Goal: Information Seeking & Learning: Learn about a topic

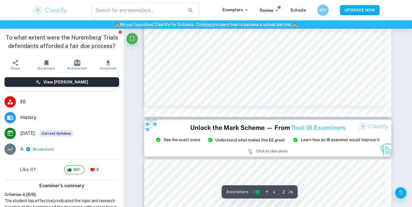
type input "3"
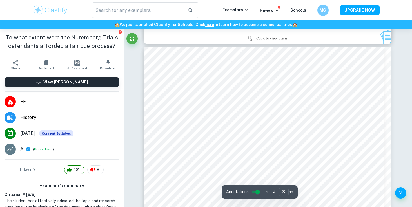
scroll to position [778, 0]
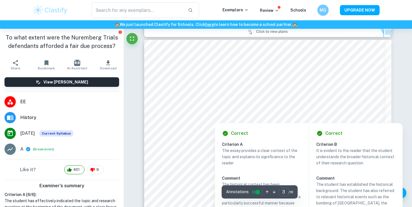
click at [239, 138] on div "Correct Criterion A The essay provides a clear context of the topic and explain…" at bounding box center [261, 184] width 93 height 123
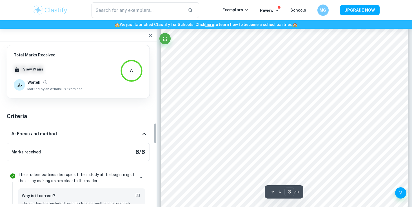
scroll to position [608, 0]
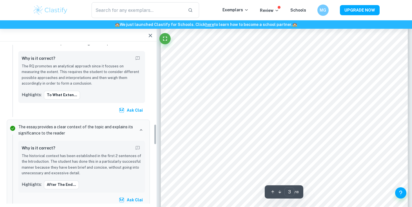
click at [150, 35] on icon "button" at bounding box center [150, 35] width 3 height 3
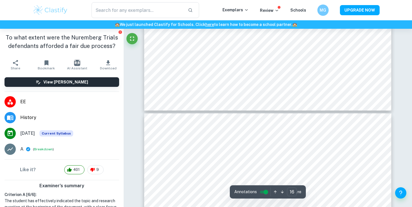
scroll to position [5436, 0]
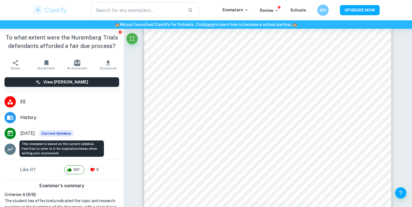
drag, startPoint x: 62, startPoint y: 133, endPoint x: 42, endPoint y: 133, distance: 20.5
click at [42, 133] on li "May 2023 Current Syllabus" at bounding box center [62, 133] width 124 height 16
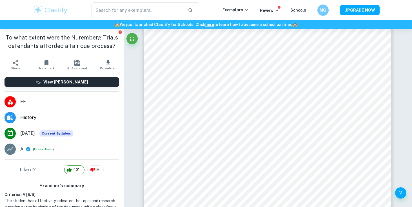
click at [42, 133] on li "May 2023 Current Syllabus" at bounding box center [62, 133] width 124 height 16
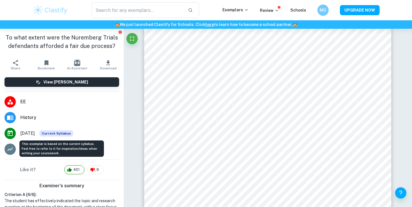
click at [61, 134] on span "Current Syllabus" at bounding box center [56, 133] width 34 height 6
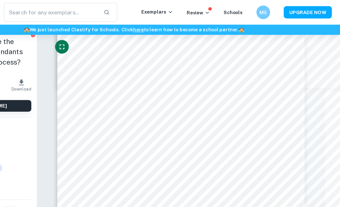
scroll to position [3671, 12]
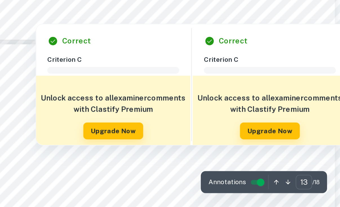
type input "14"
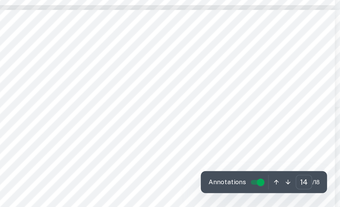
scroll to position [3897, 12]
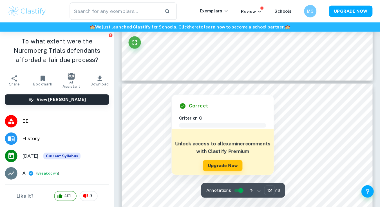
scroll to position [3922, 0]
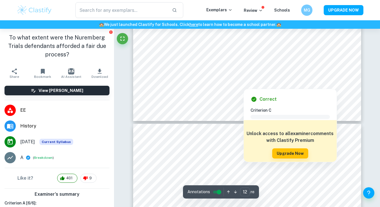
click at [334, 94] on div "Correct Criterion C Comment Unlock access to all examiner comments with Clastif…" at bounding box center [290, 125] width 93 height 73
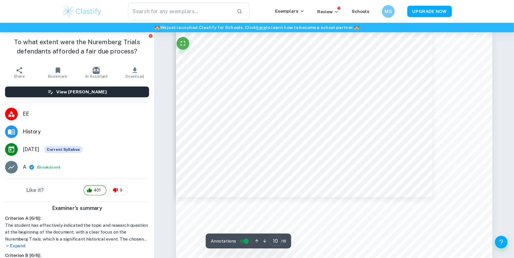
scroll to position [3898, 0]
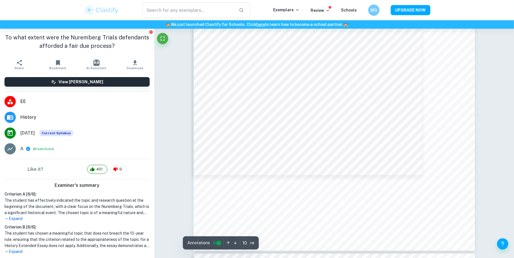
click at [228, 151] on div at bounding box center [334, 52] width 281 height 398
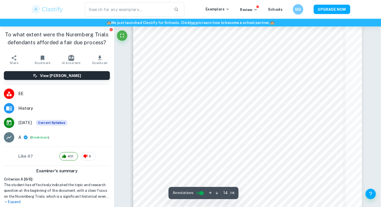
scroll to position [4737, 0]
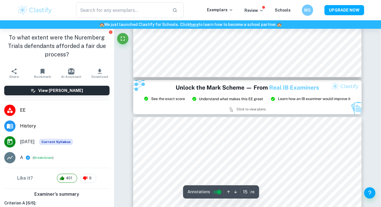
type input "14"
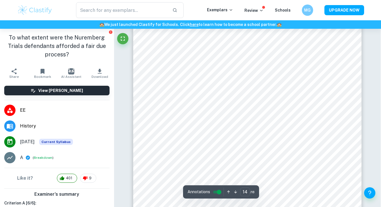
scroll to position [4409, 0]
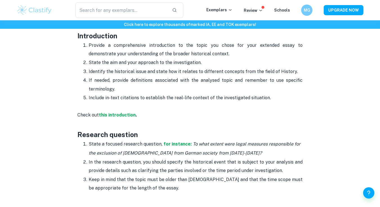
scroll to position [344, 0]
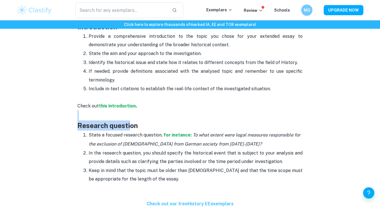
drag, startPoint x: 0, startPoint y: 0, endPoint x: 54, endPoint y: 112, distance: 124.7
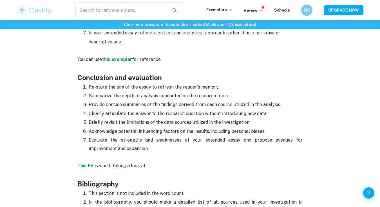
scroll to position [814, 0]
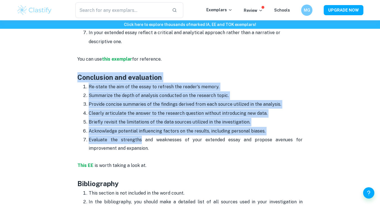
drag, startPoint x: 74, startPoint y: 76, endPoint x: 124, endPoint y: 144, distance: 84.8
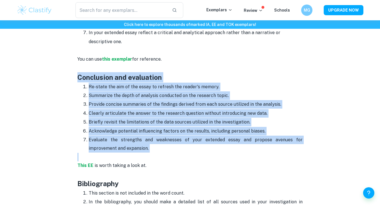
click at [124, 144] on p "Evaluate the strengths and weaknesses of your extended essay and propose avenue…" at bounding box center [196, 143] width 214 height 17
drag, startPoint x: 124, startPoint y: 144, endPoint x: 87, endPoint y: 84, distance: 70.2
click at [87, 84] on ol "Re-state the aim of the essay to refresh the reader's memory. Summarize the dep…" at bounding box center [189, 117] width 225 height 70
